Goal: Find specific page/section

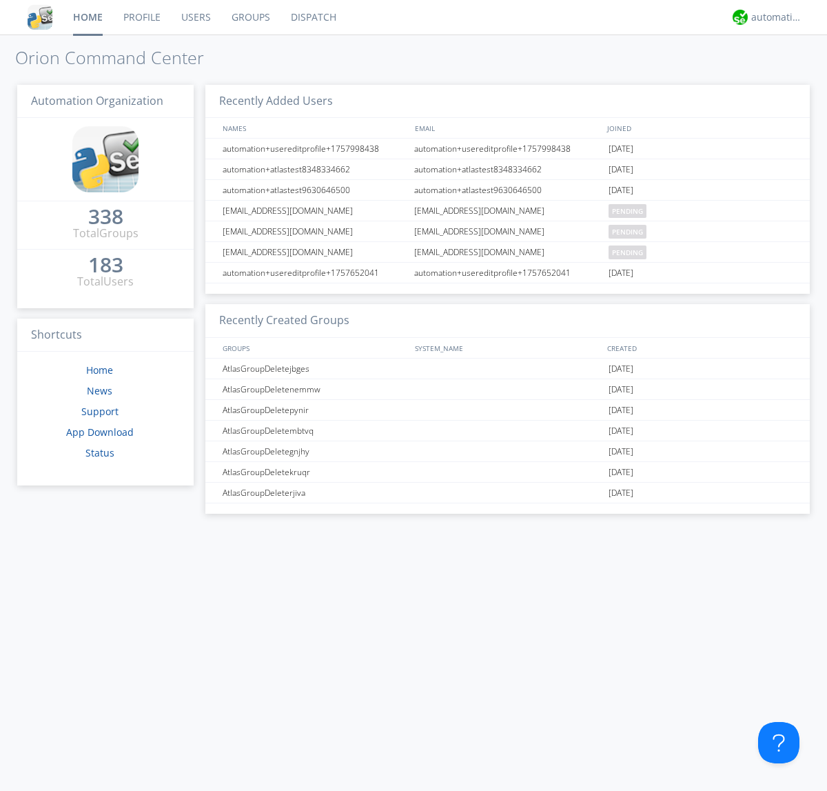
click at [250, 17] on link "Groups" at bounding box center [250, 17] width 59 height 34
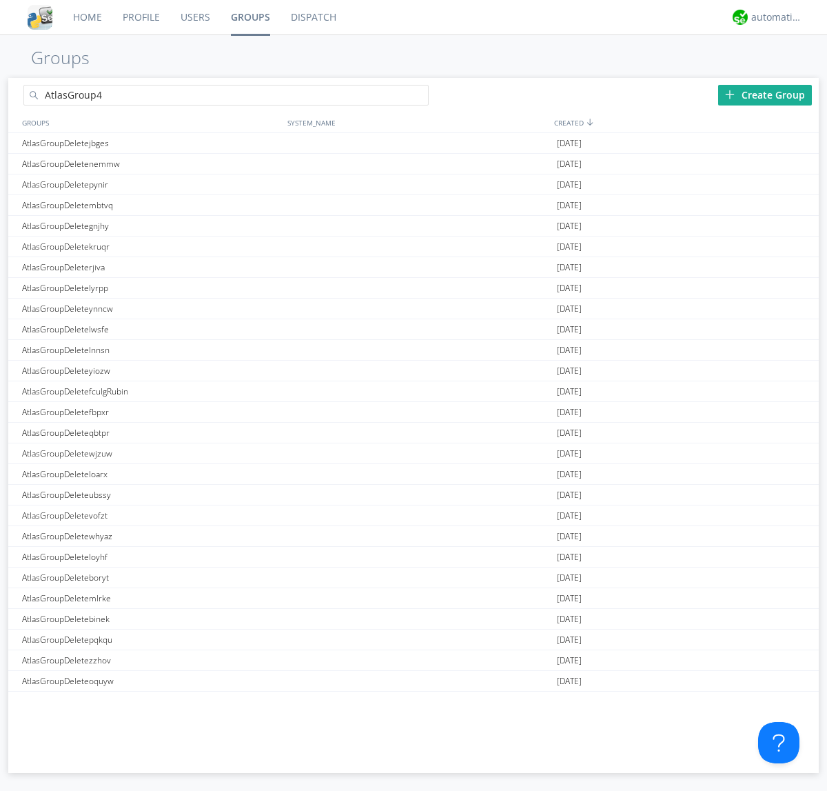
type input "AtlasGroup4"
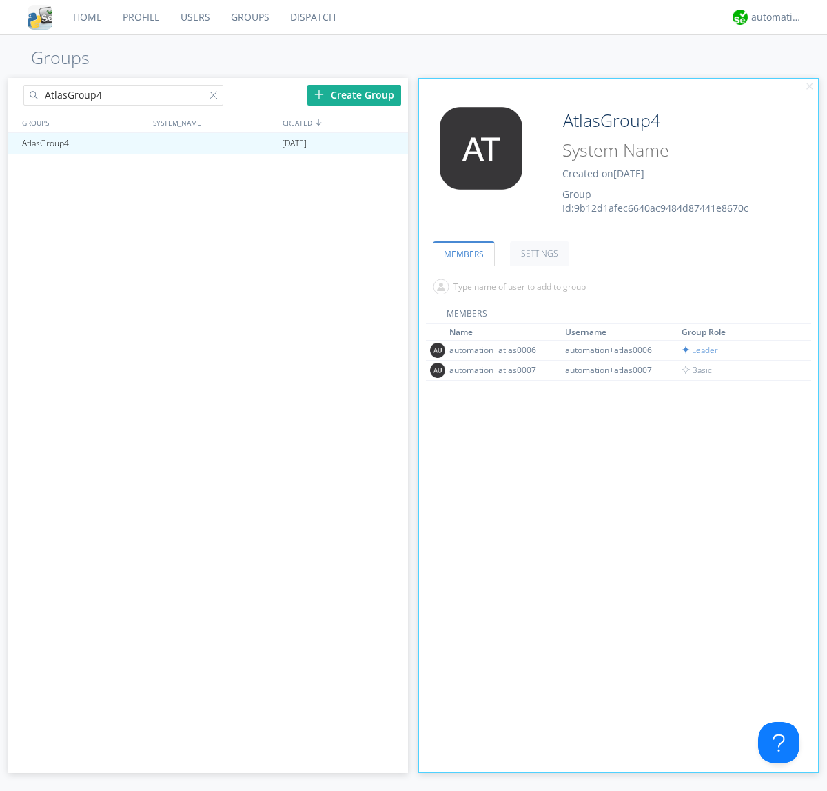
click at [538, 253] on link "SETTINGS" at bounding box center [539, 253] width 59 height 24
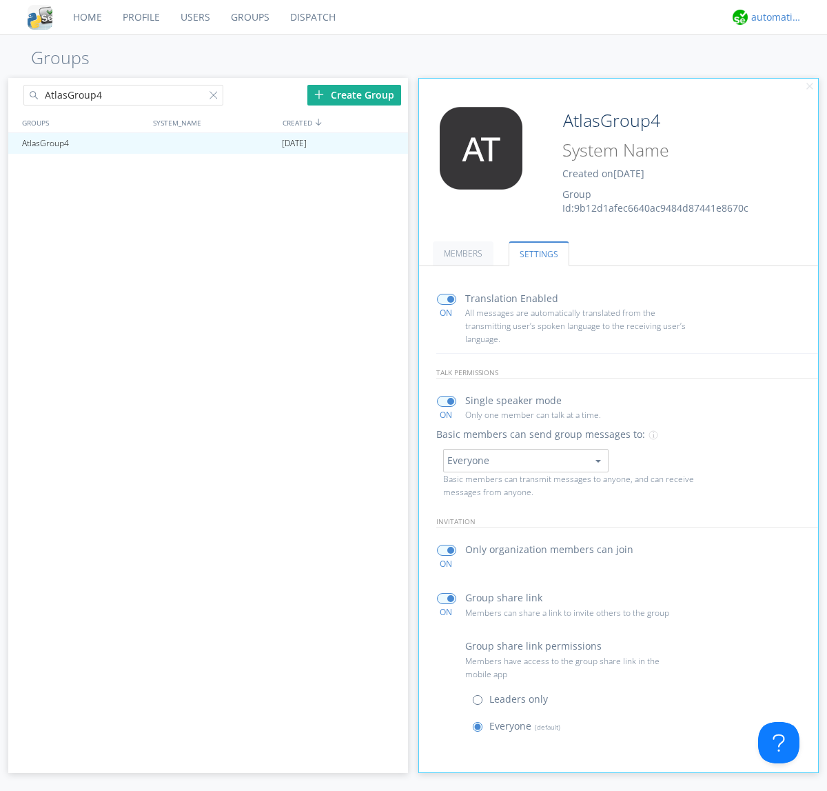
click at [773, 17] on div "automation+atlas" at bounding box center [777, 17] width 52 height 14
